Goal: Task Accomplishment & Management: Manage account settings

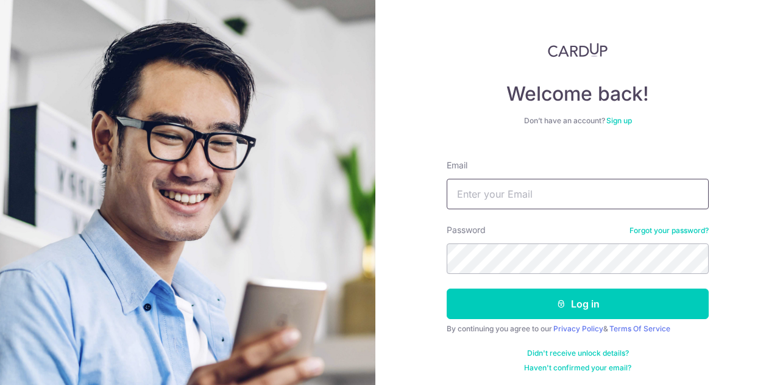
click at [483, 190] on input "Email" at bounding box center [578, 194] width 262 height 30
type input "[EMAIL_ADDRESS][DOMAIN_NAME]"
click at [447, 288] on button "Log in" at bounding box center [578, 303] width 262 height 30
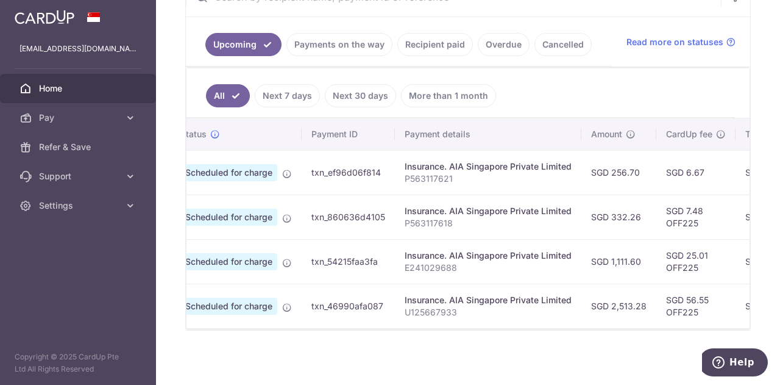
scroll to position [0, 40]
click at [451, 48] on link "Recipient paid" at bounding box center [436, 44] width 76 height 23
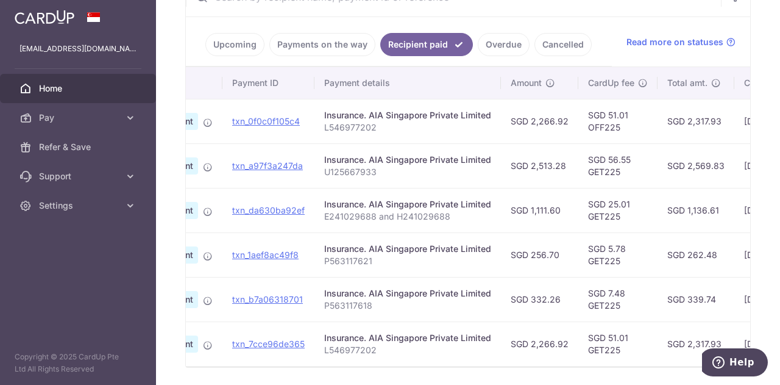
scroll to position [0, 0]
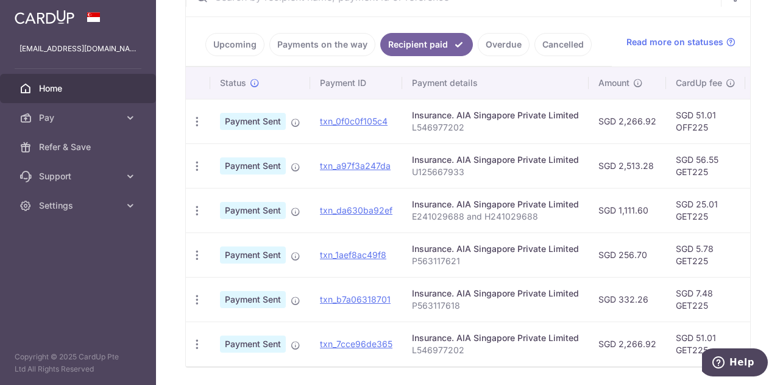
click at [230, 46] on link "Upcoming" at bounding box center [234, 44] width 59 height 23
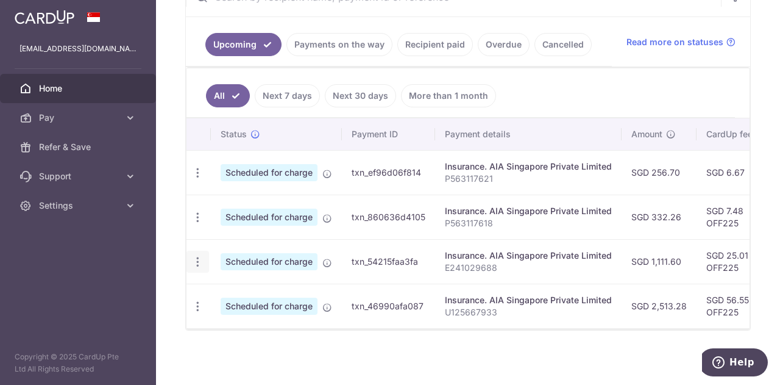
click at [201, 260] on icon "button" at bounding box center [197, 261] width 13 height 13
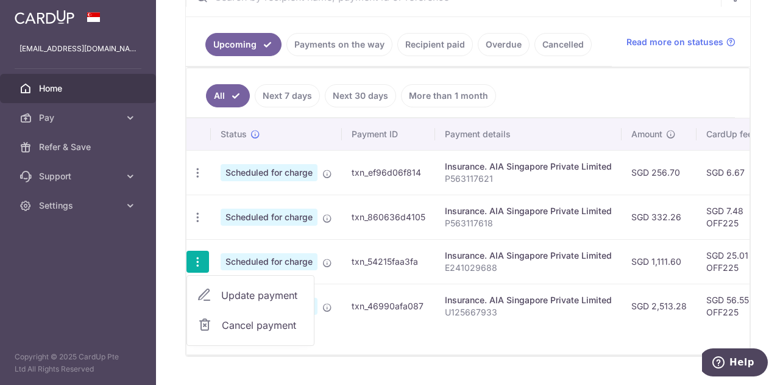
click at [252, 294] on span "Update payment" at bounding box center [262, 295] width 83 height 15
radio input "true"
type input "1,111.60"
type input "[DATE]"
type input "E241029688"
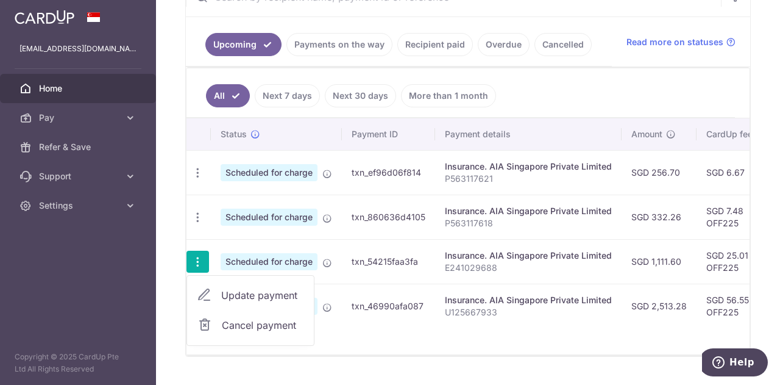
type input "OFF225"
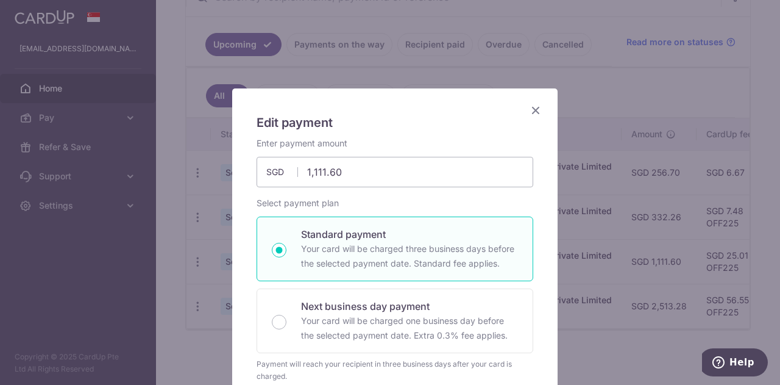
click at [531, 111] on icon "Close" at bounding box center [536, 109] width 15 height 15
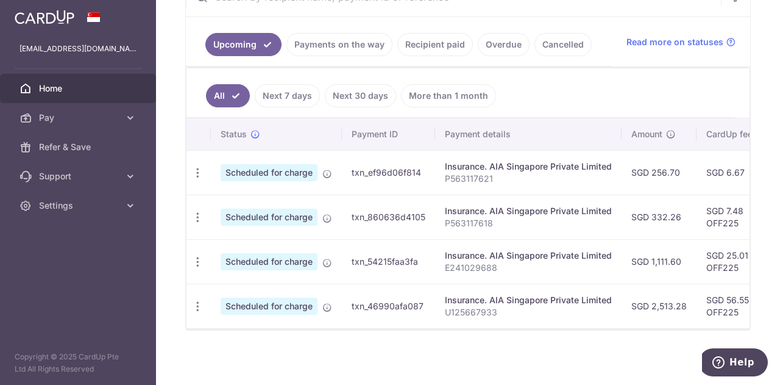
click at [445, 43] on link "Recipient paid" at bounding box center [436, 44] width 76 height 23
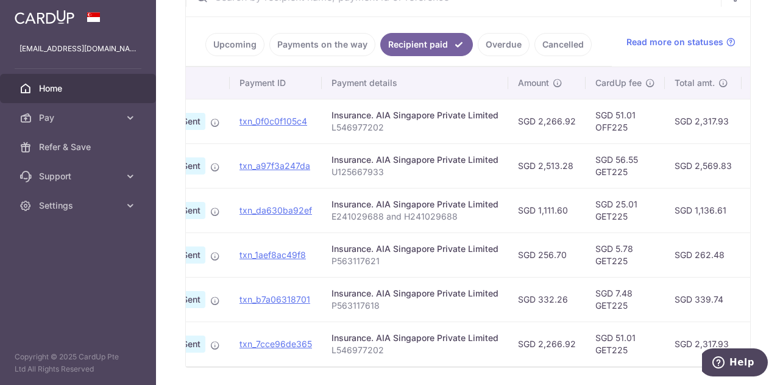
scroll to position [0, 80]
click at [254, 41] on link "Upcoming" at bounding box center [234, 44] width 59 height 23
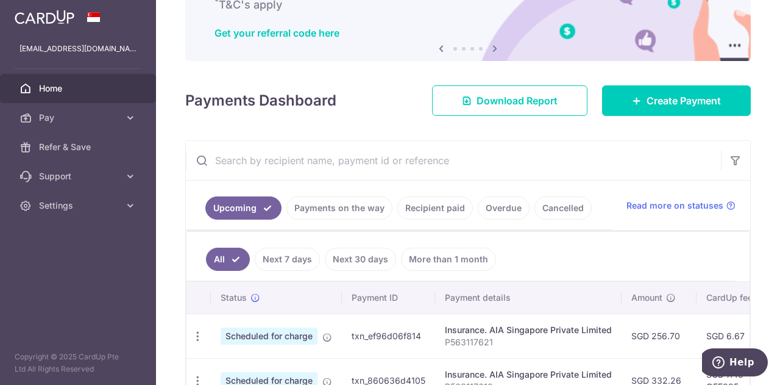
scroll to position [259, 0]
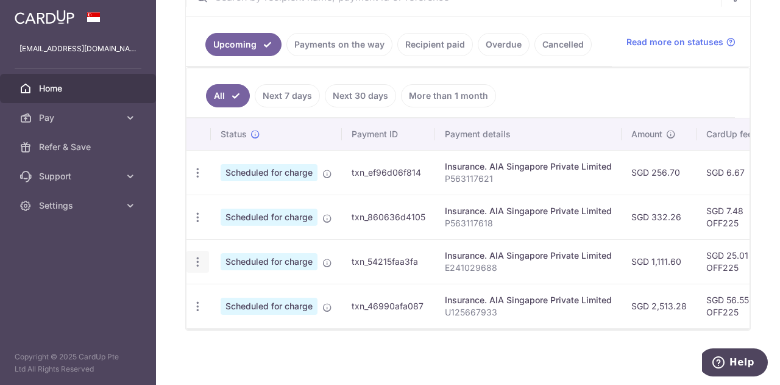
click at [199, 265] on icon "button" at bounding box center [197, 261] width 13 height 13
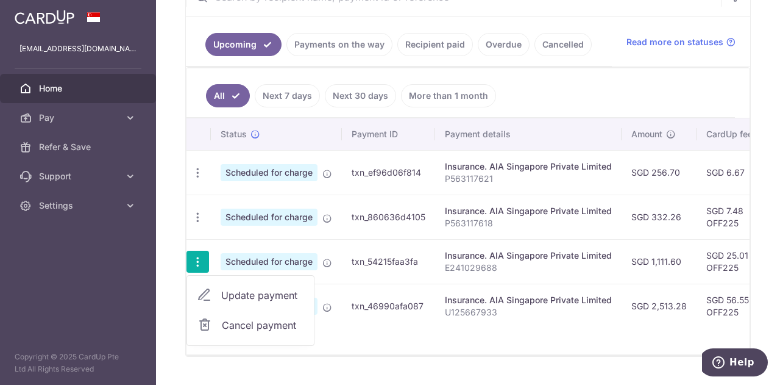
click at [243, 291] on span "Update payment" at bounding box center [262, 295] width 83 height 15
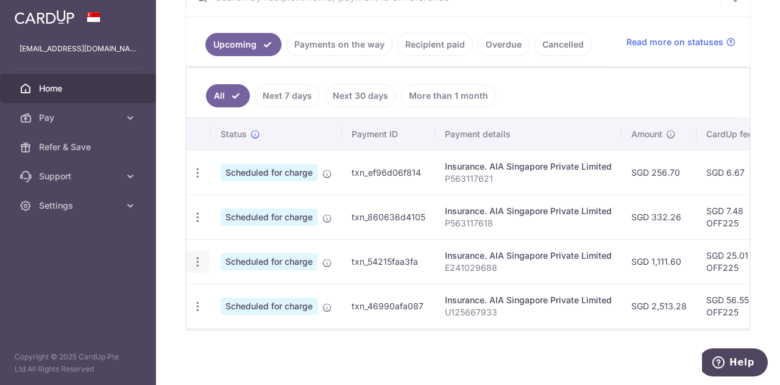
radio input "true"
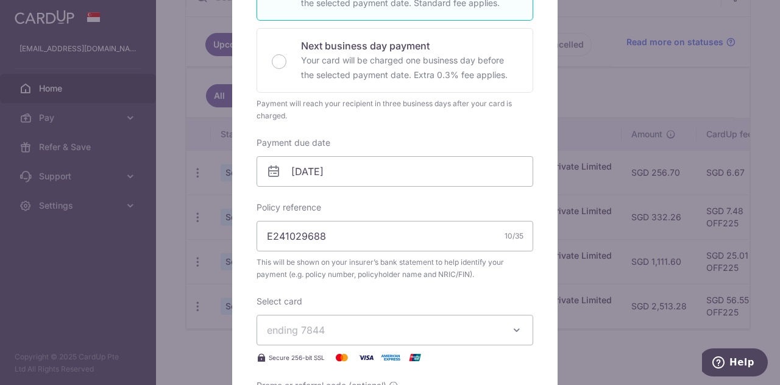
scroll to position [305, 0]
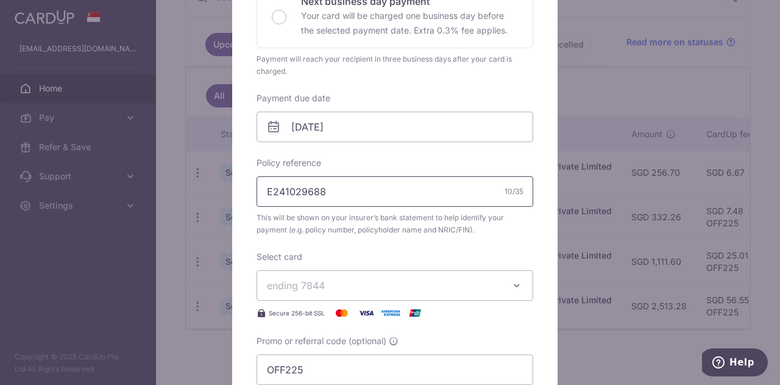
click at [339, 194] on input "E241029688" at bounding box center [395, 191] width 277 height 30
type input "E241029688 and H241029688"
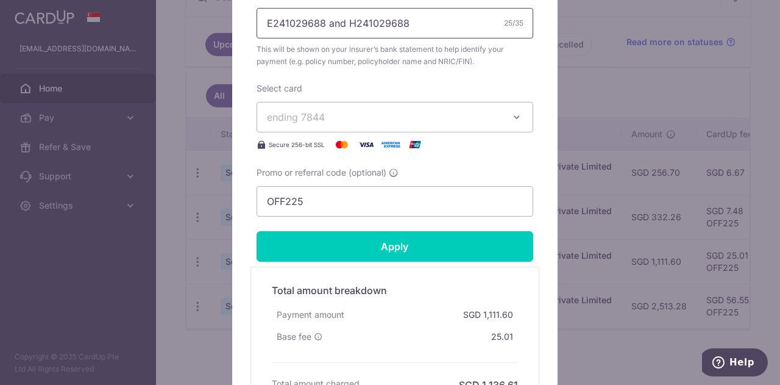
scroll to position [488, 0]
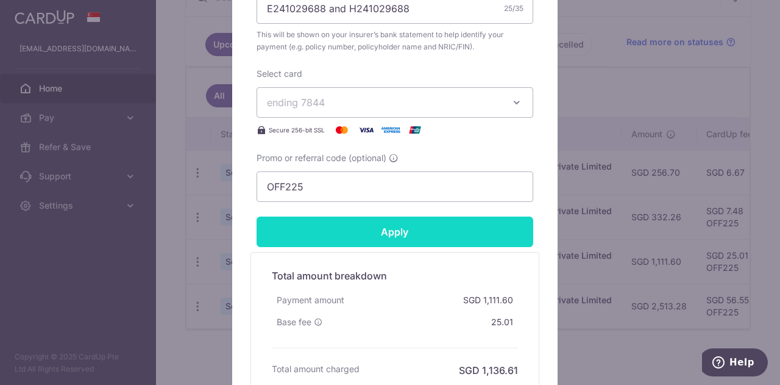
click at [430, 243] on input "Apply" at bounding box center [395, 231] width 277 height 30
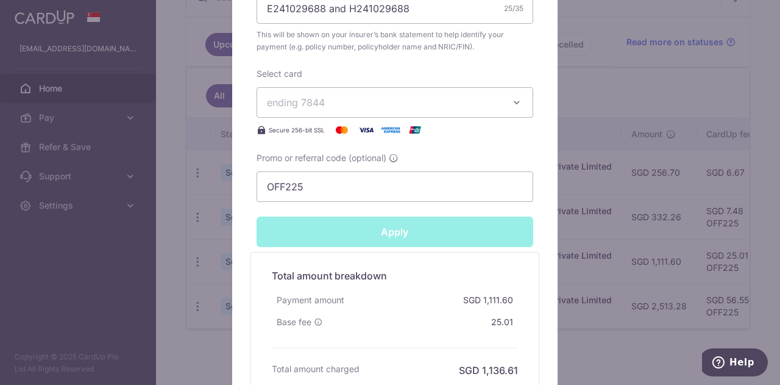
type input "Successfully Applied"
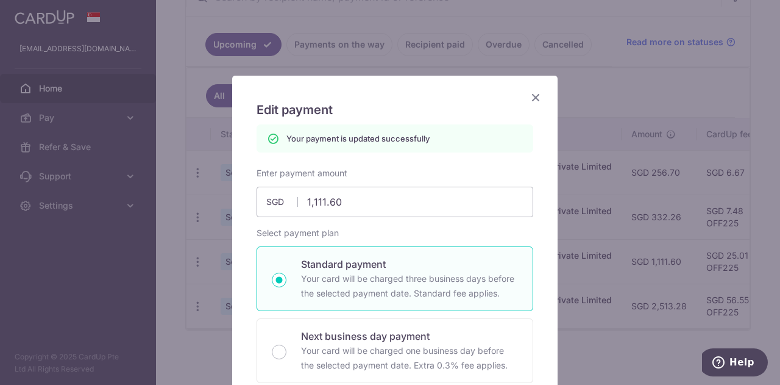
scroll to position [0, 0]
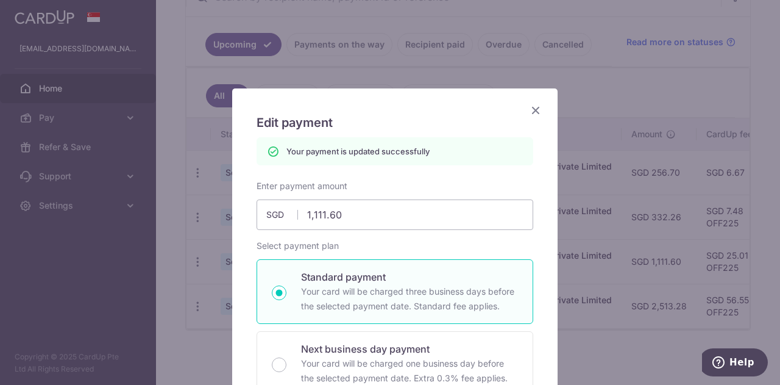
click at [534, 110] on icon "Close" at bounding box center [536, 109] width 15 height 15
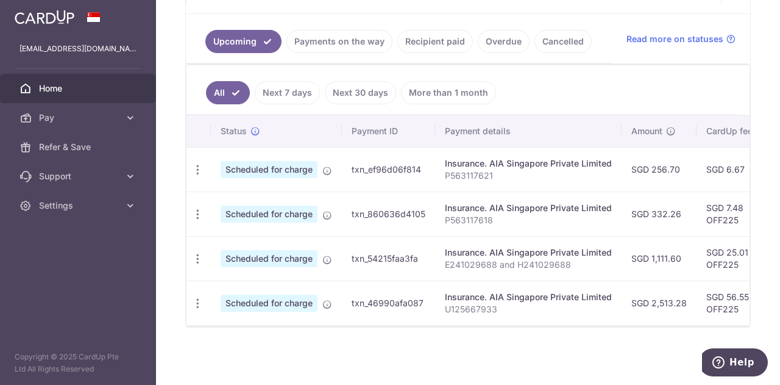
click at [47, 84] on span "Home" at bounding box center [79, 88] width 80 height 12
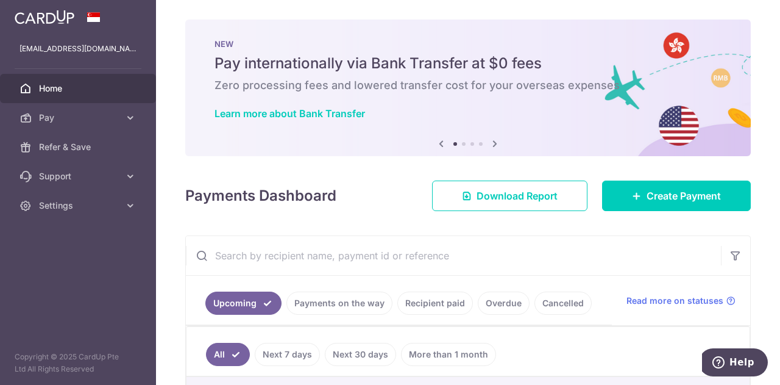
click at [489, 142] on icon at bounding box center [495, 143] width 15 height 15
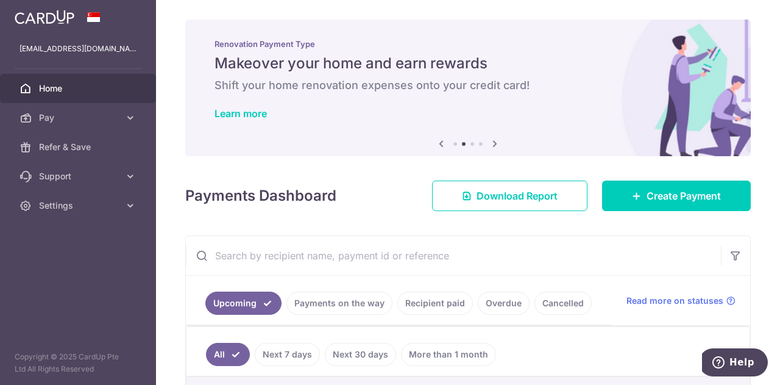
click at [489, 142] on icon at bounding box center [495, 143] width 15 height 15
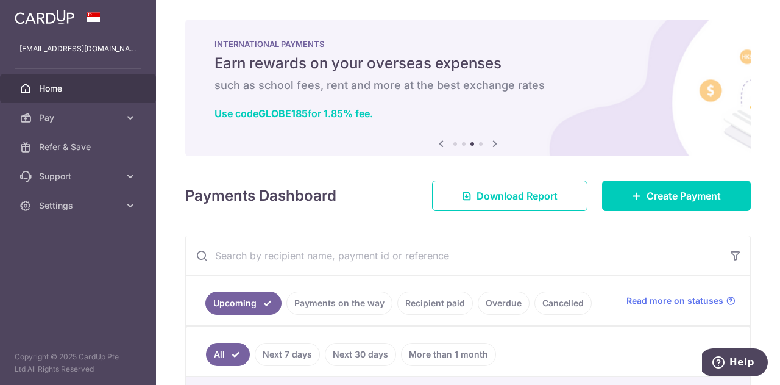
click at [489, 142] on icon at bounding box center [495, 143] width 15 height 15
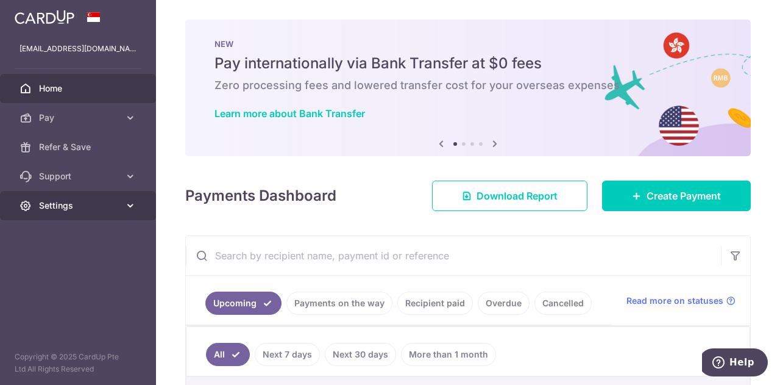
click at [80, 197] on link "Settings" at bounding box center [78, 205] width 156 height 29
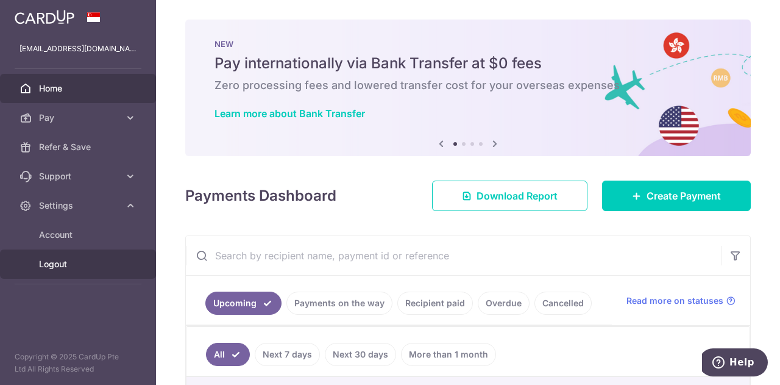
click at [57, 263] on span "Logout" at bounding box center [79, 264] width 80 height 12
